Goal: Information Seeking & Learning: Learn about a topic

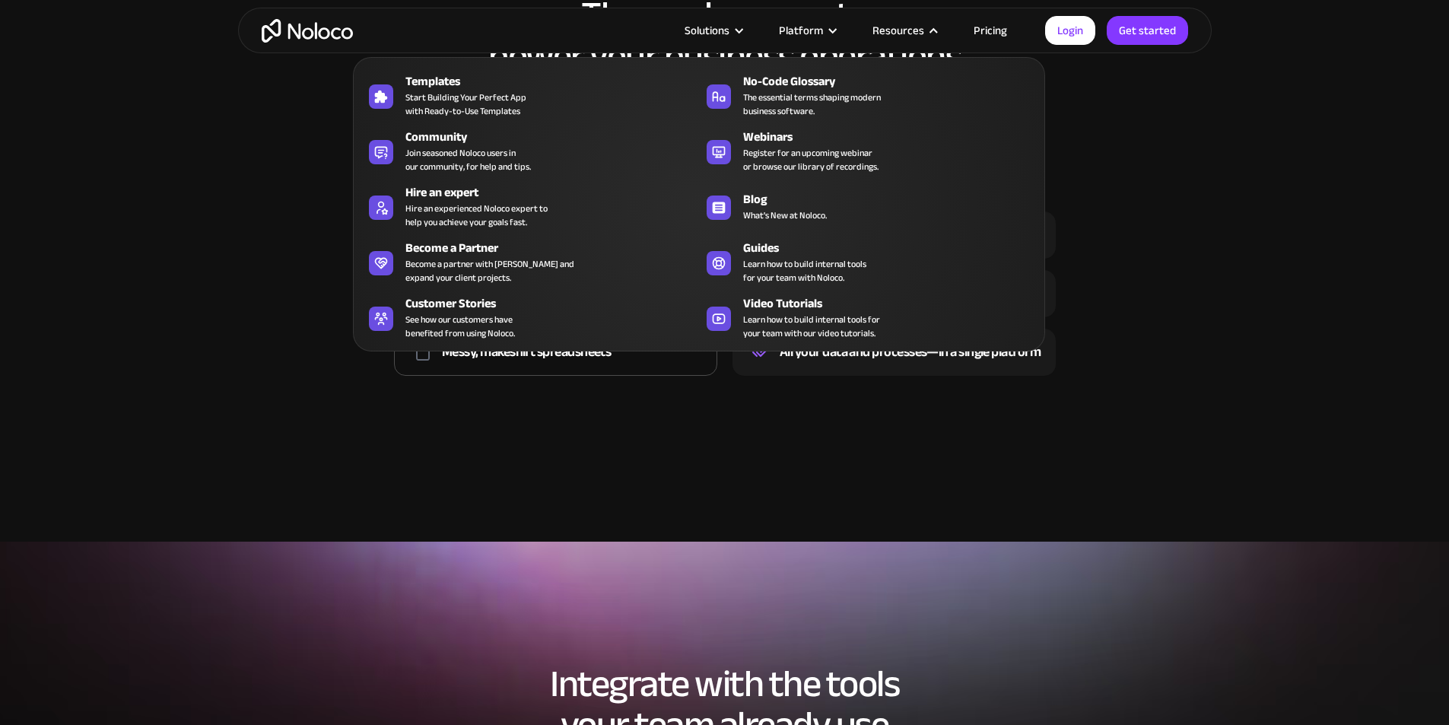
click at [933, 29] on div at bounding box center [933, 30] width 11 height 11
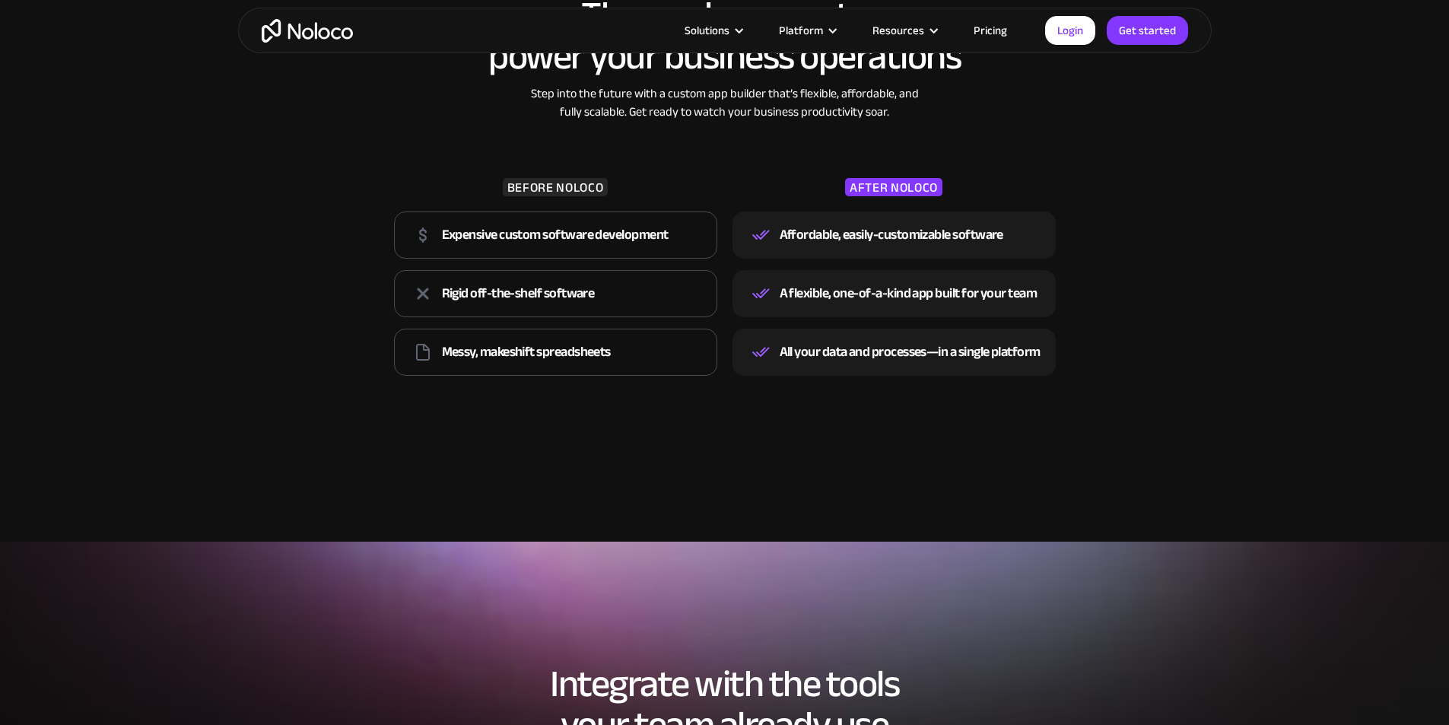
click at [933, 29] on div at bounding box center [933, 30] width 11 height 11
click at [990, 24] on link "Pricing" at bounding box center [991, 31] width 72 height 20
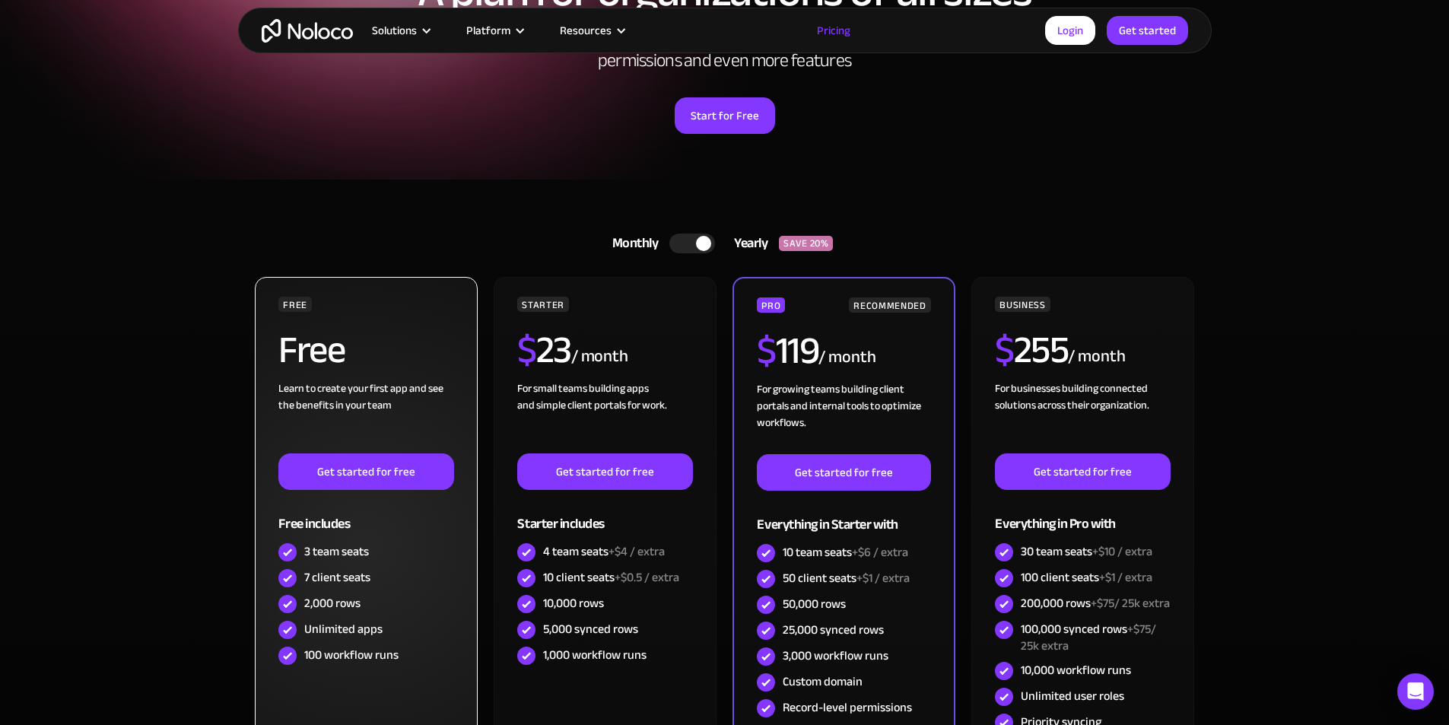
scroll to position [228, 0]
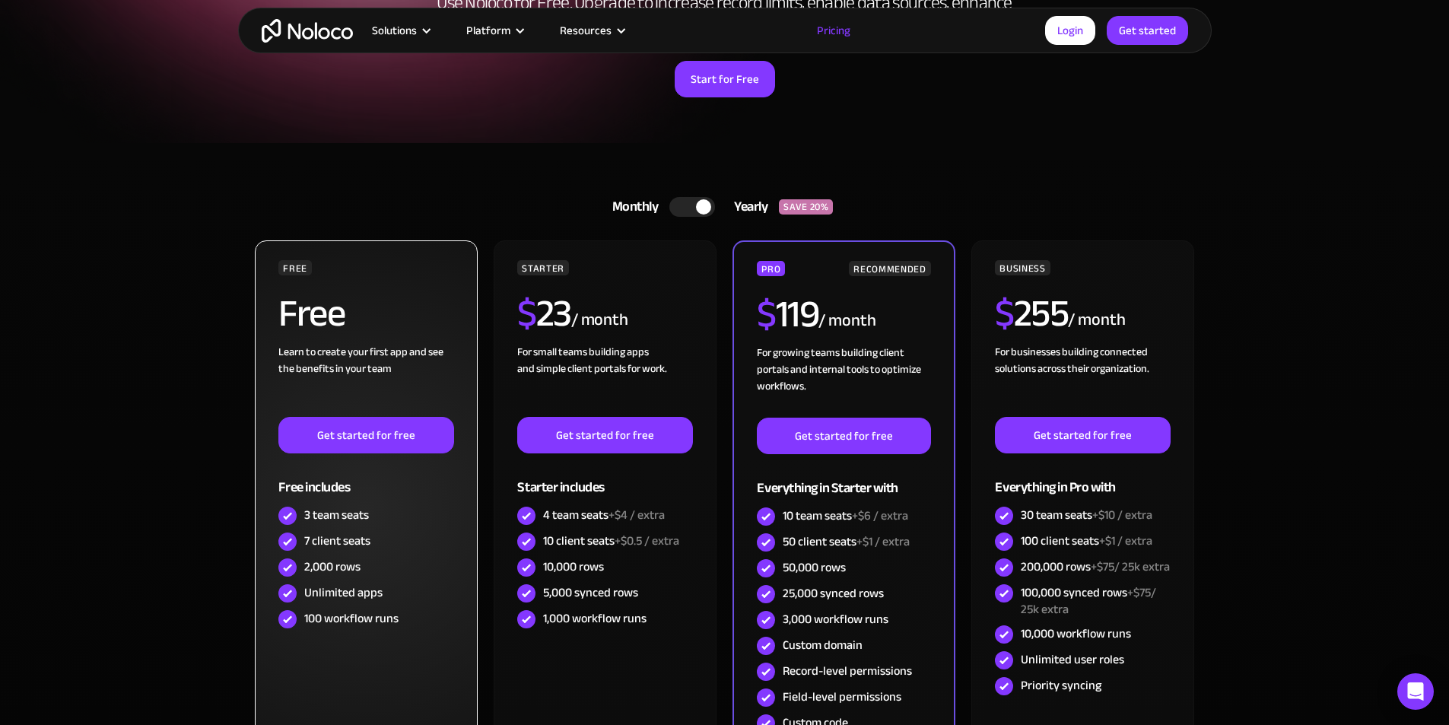
click at [331, 520] on div "3 team seats" at bounding box center [336, 515] width 65 height 17
click at [332, 520] on div "3 team seats" at bounding box center [336, 515] width 65 height 17
click at [350, 545] on div "7 client seats" at bounding box center [337, 540] width 66 height 17
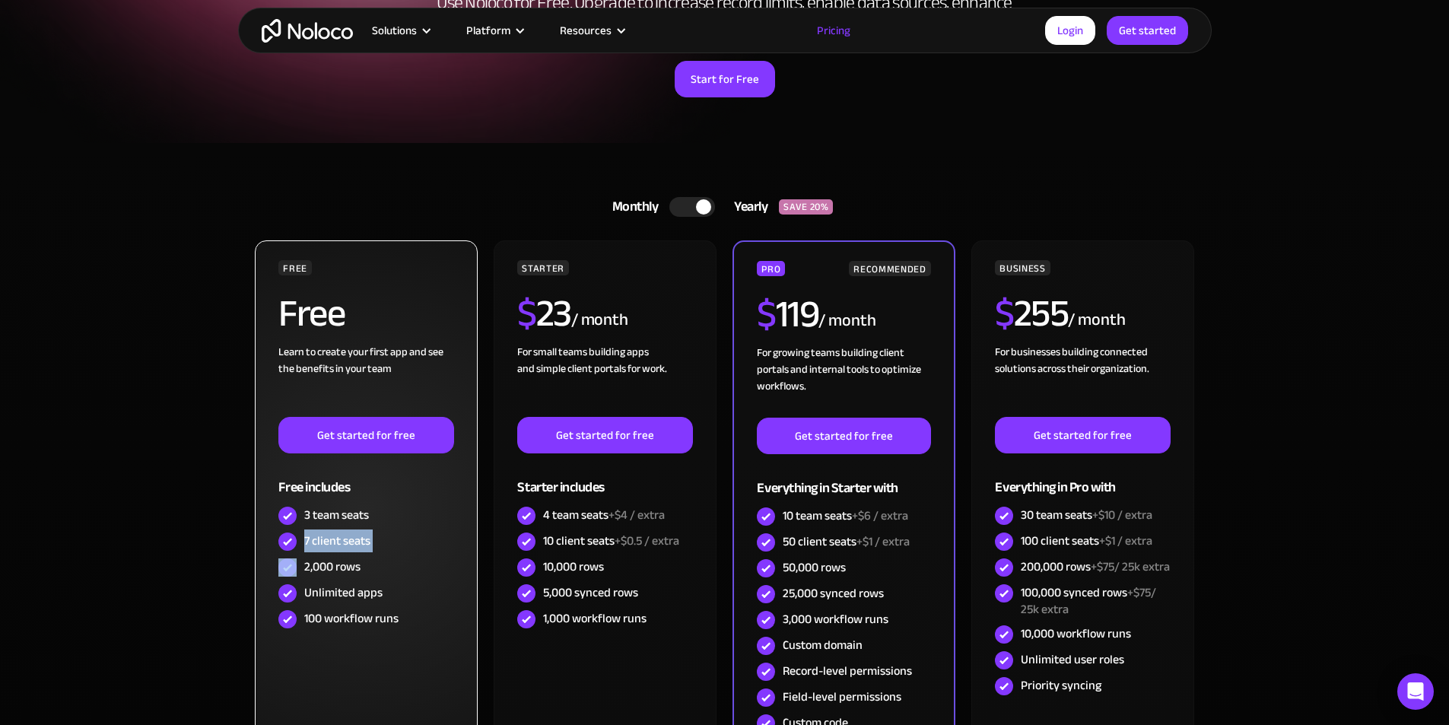
click at [350, 545] on div "7 client seats" at bounding box center [337, 540] width 66 height 17
click at [345, 573] on div "2,000 rows" at bounding box center [332, 566] width 56 height 17
